Goal: Task Accomplishment & Management: Manage account settings

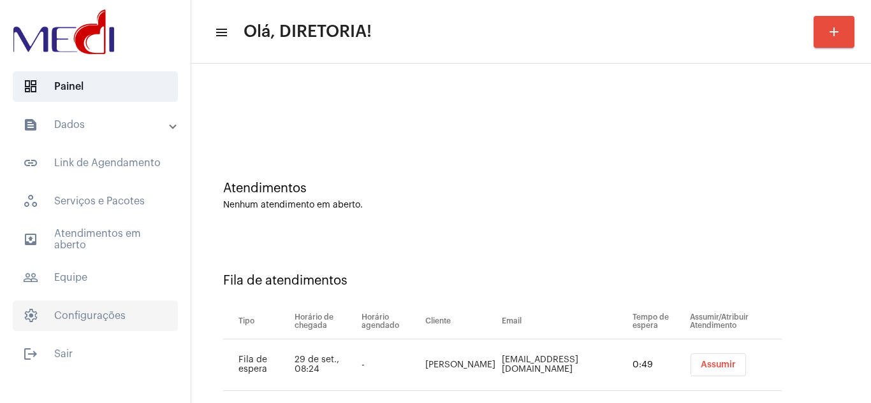
click at [70, 321] on span "settings Configurações" at bounding box center [95, 316] width 165 height 31
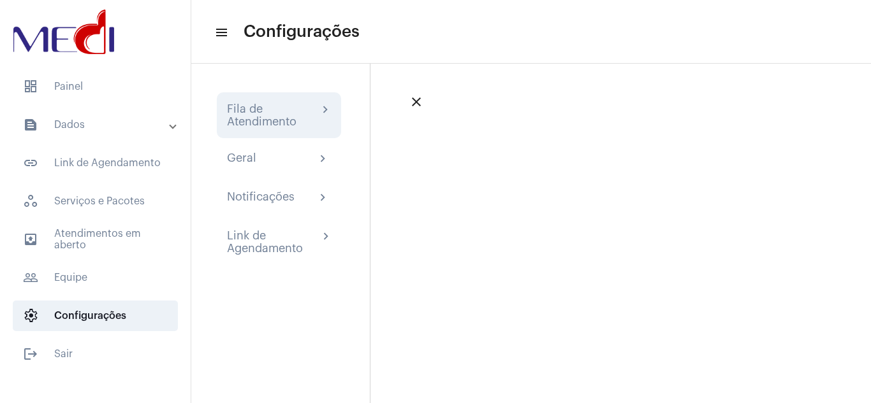
click at [243, 129] on div "Fila de Atendimento chevron_right" at bounding box center [279, 115] width 124 height 46
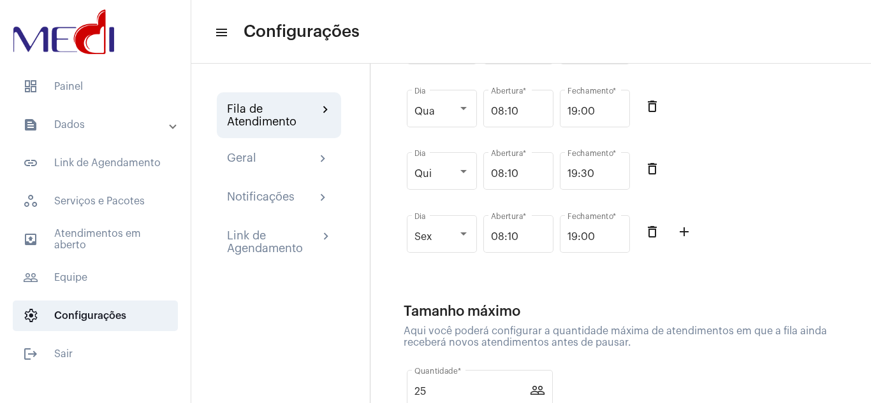
scroll to position [300, 0]
click at [685, 229] on mat-icon "add_outline" at bounding box center [683, 231] width 15 height 15
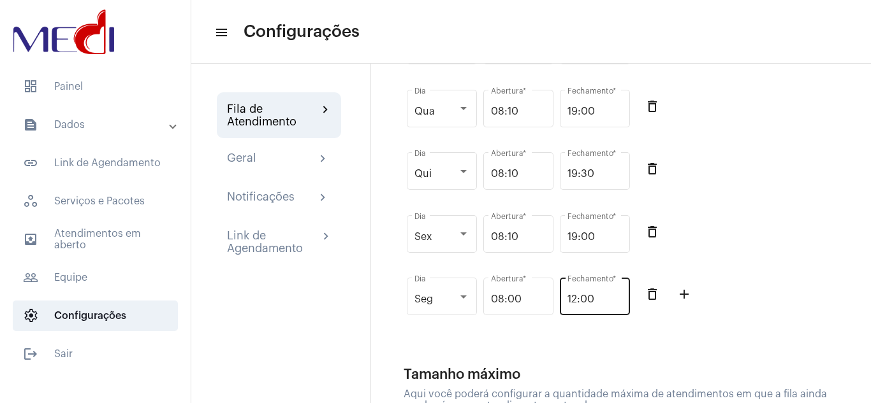
click at [576, 297] on input "12:00" at bounding box center [594, 299] width 55 height 11
type input "14:00"
click at [658, 335] on div "delete_outline add_outline" at bounding box center [665, 303] width 64 height 63
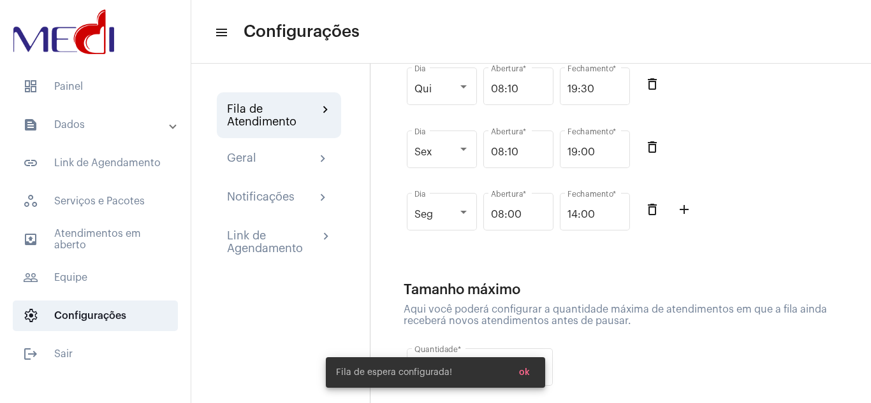
scroll to position [386, 0]
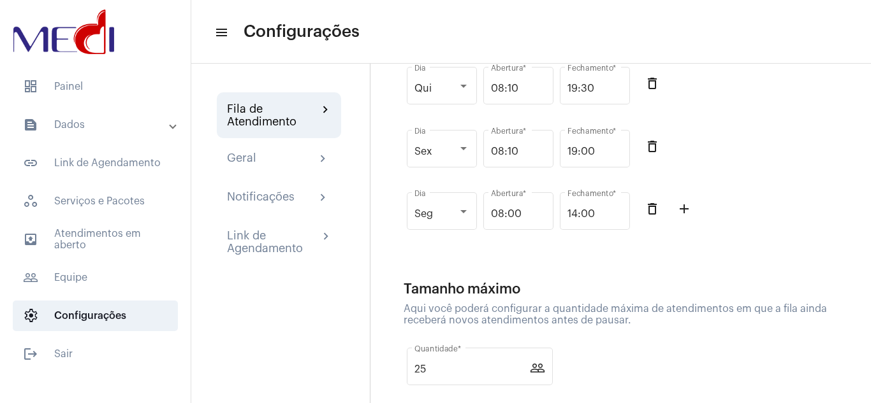
click at [530, 377] on div "25 Quantidade * people_outlined" at bounding box center [480, 365] width 146 height 40
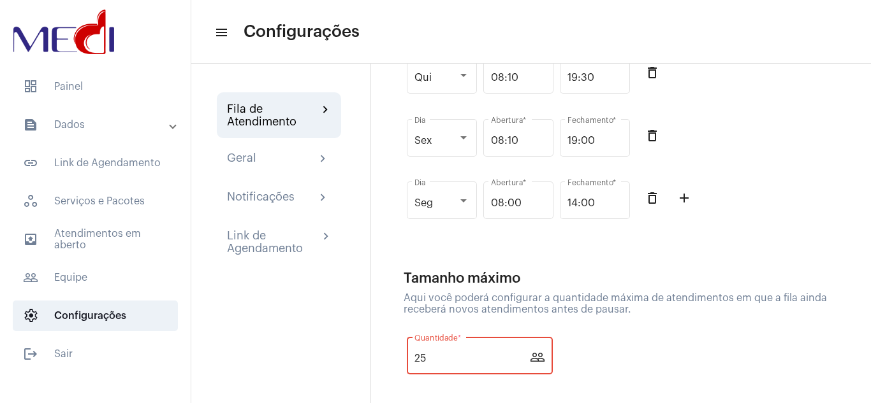
scroll to position [397, 0]
click at [570, 297] on div "Aqui você poderá configurar a quantidade máxima de atendimentos em que a fila a…" at bounding box center [624, 303] width 442 height 23
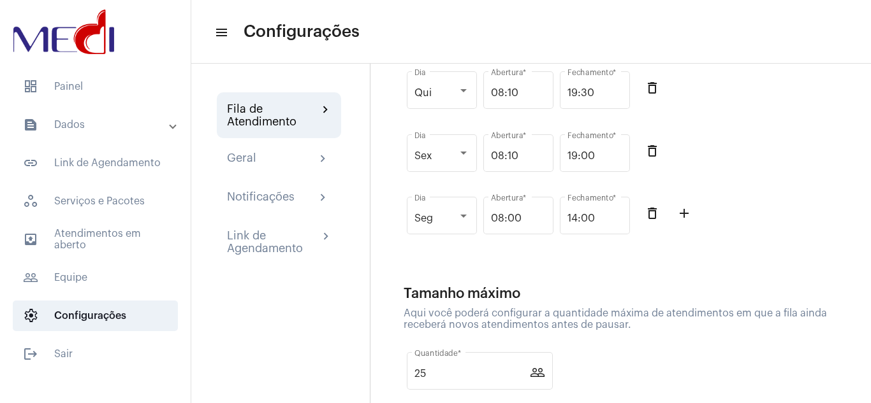
scroll to position [377, 0]
